Goal: Find contact information: Find contact information

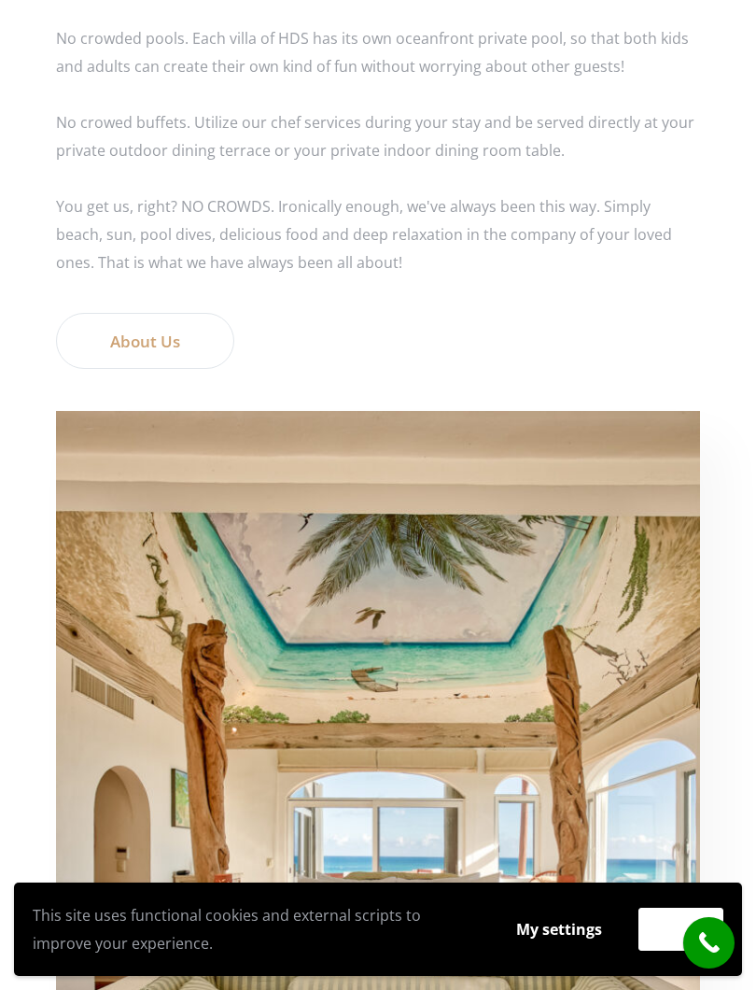
scroll to position [4313, 0]
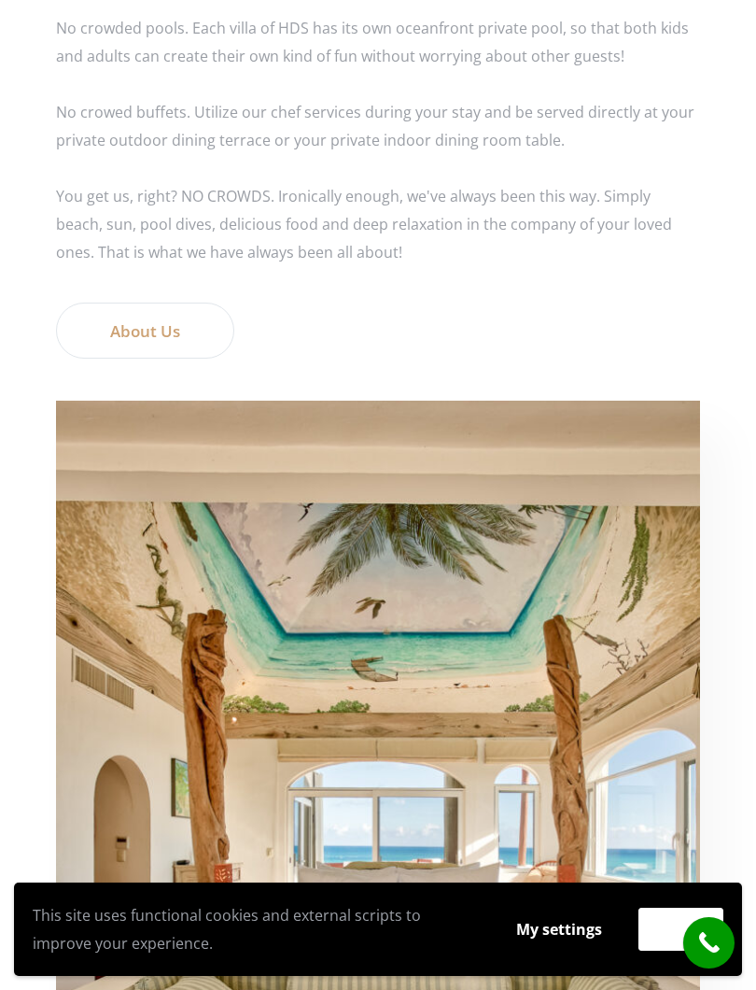
click at [170, 315] on link "About Us" at bounding box center [145, 330] width 178 height 56
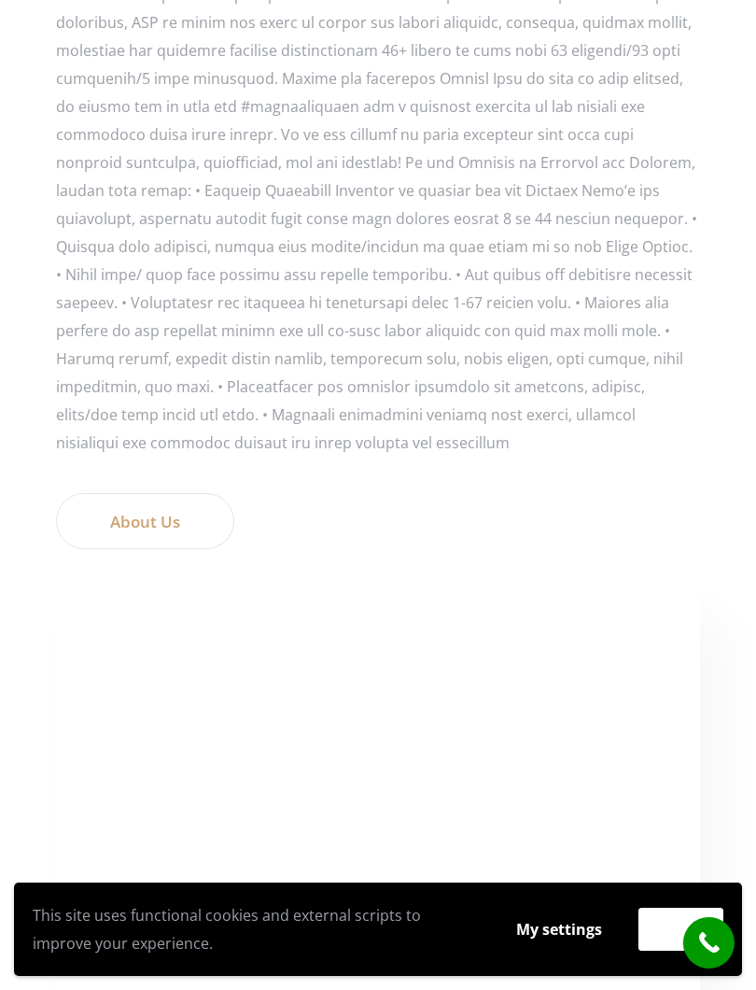
scroll to position [1326, 0]
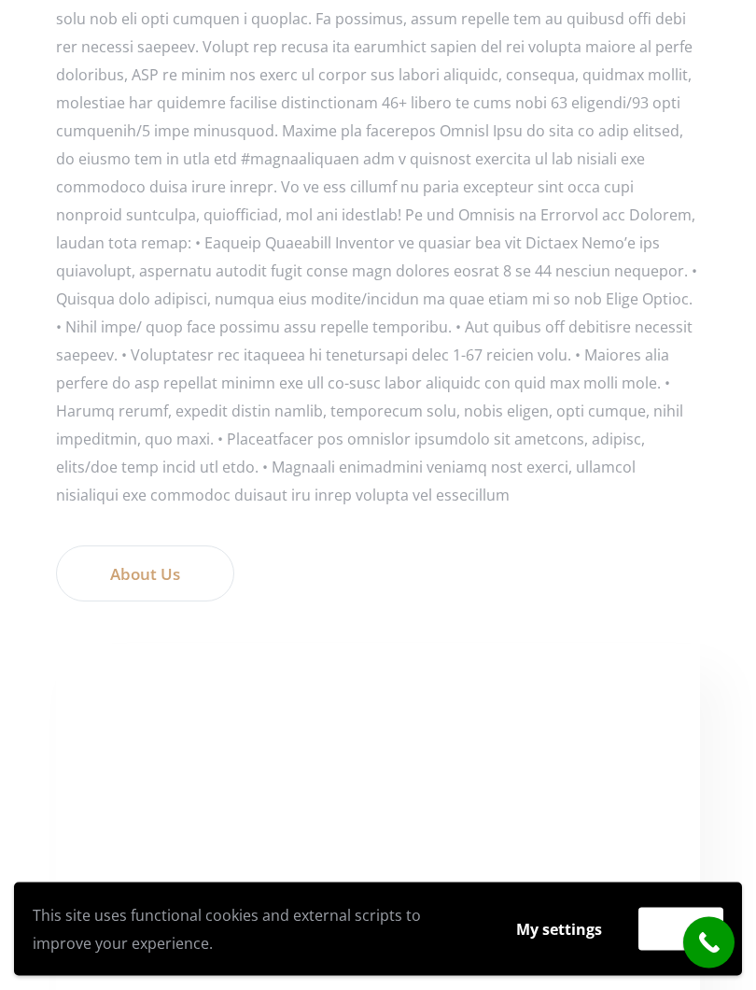
click at [154, 546] on link "About Us" at bounding box center [145, 574] width 178 height 56
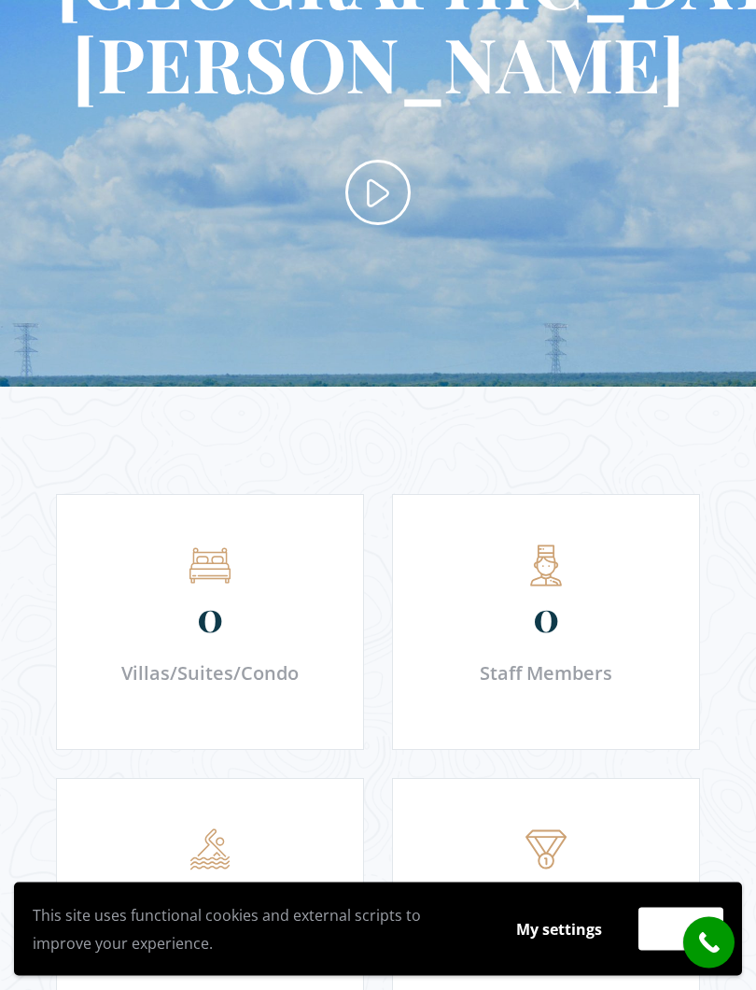
scroll to position [3116, 0]
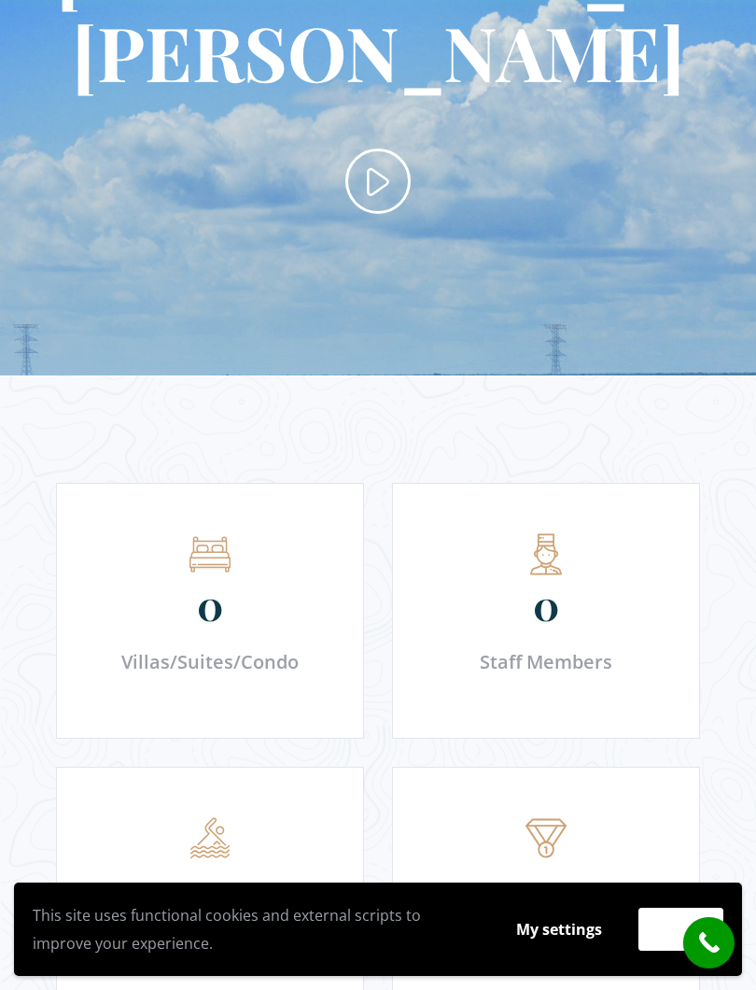
click at [562, 590] on div "0" at bounding box center [546, 619] width 278 height 58
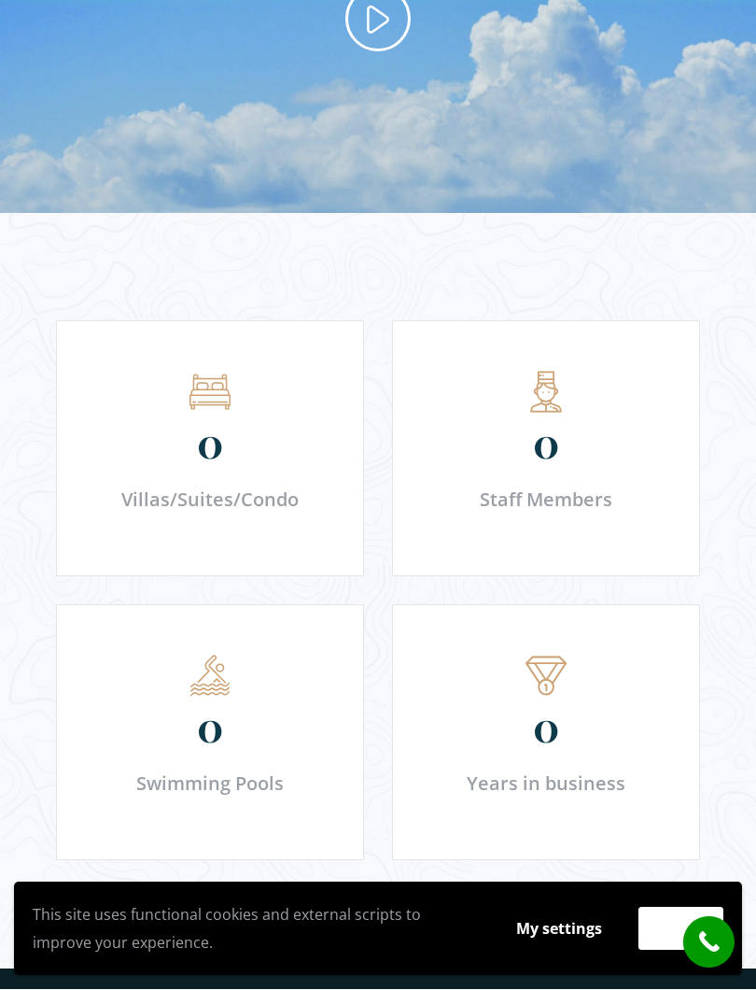
scroll to position [3278, 0]
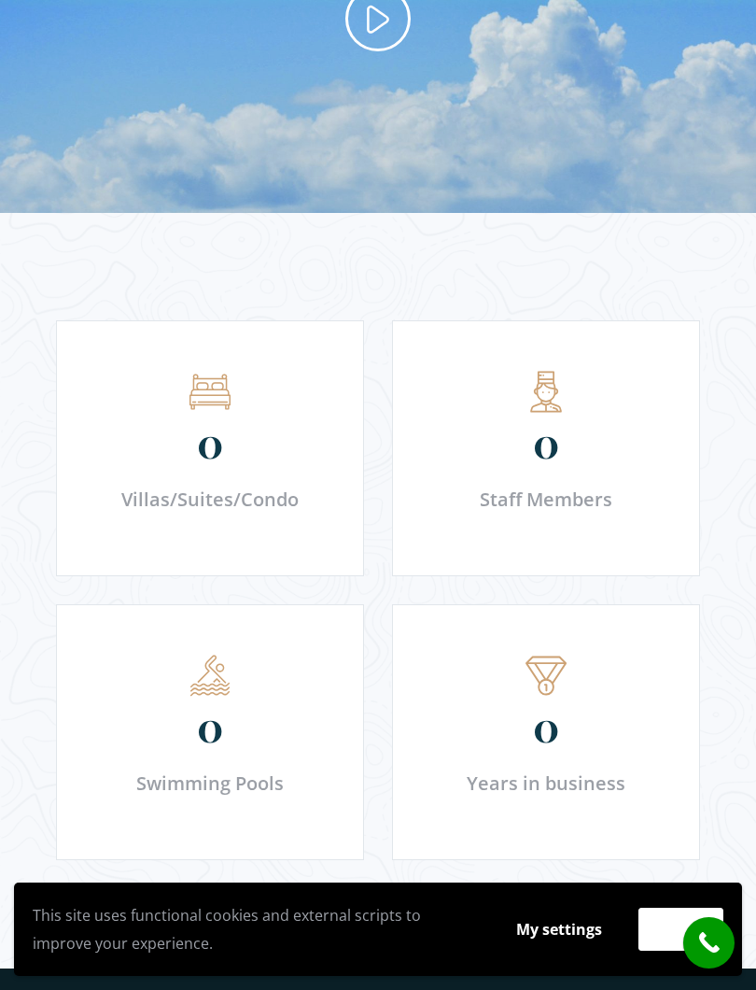
click at [555, 711] on span "0" at bounding box center [546, 725] width 26 height 28
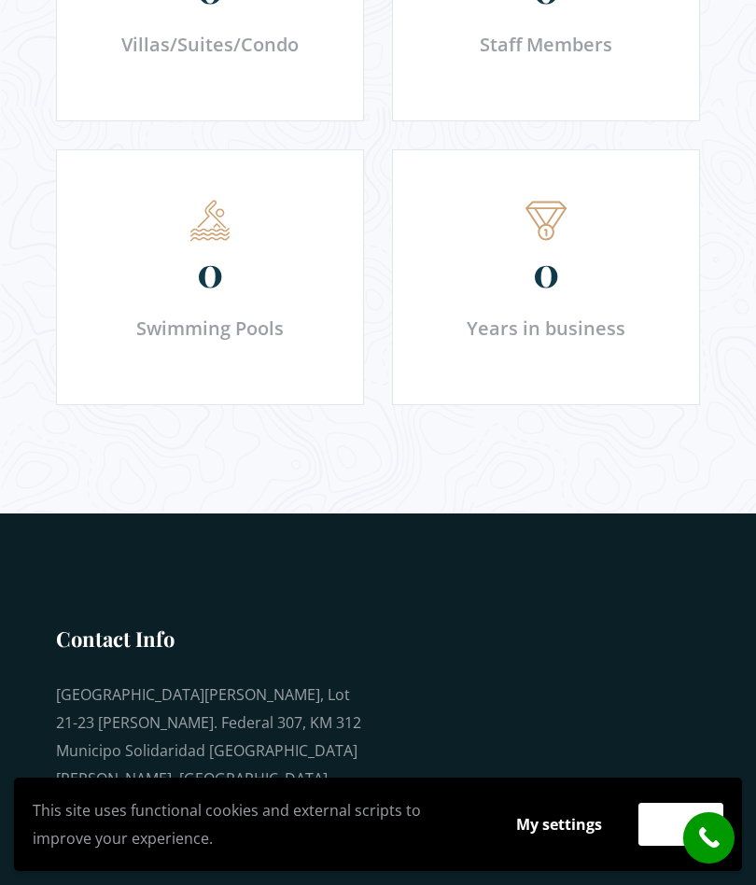
scroll to position [3839, 0]
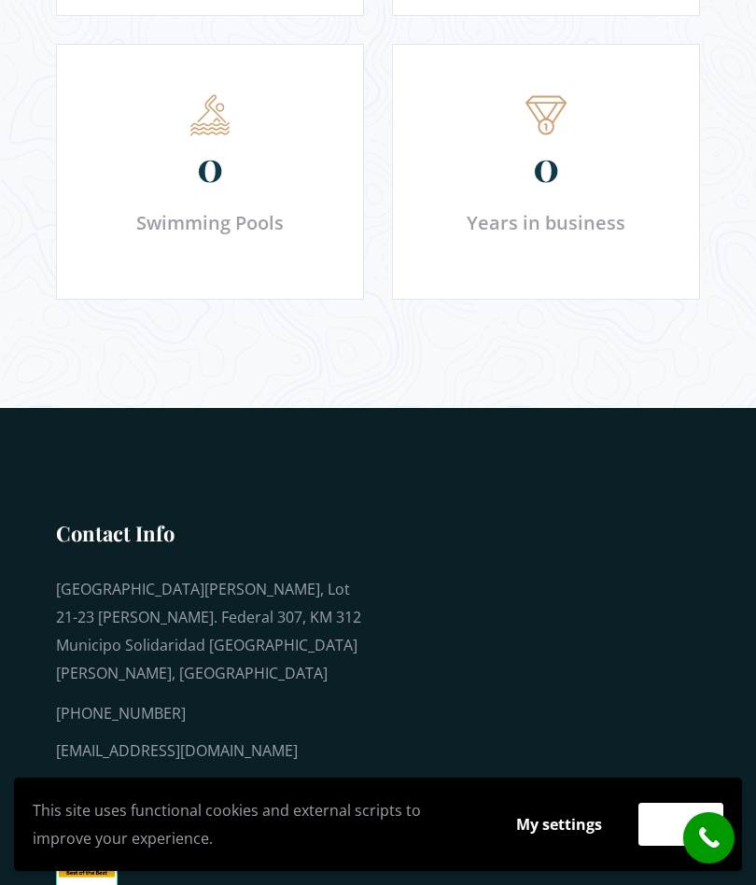
click at [242, 737] on div "[EMAIL_ADDRESS][DOMAIN_NAME]" at bounding box center [210, 751] width 308 height 28
click at [203, 737] on div "[EMAIL_ADDRESS][DOMAIN_NAME]" at bounding box center [210, 751] width 308 height 28
click at [218, 737] on div "[EMAIL_ADDRESS][DOMAIN_NAME]" at bounding box center [210, 751] width 308 height 28
